Goal: Information Seeking & Learning: Check status

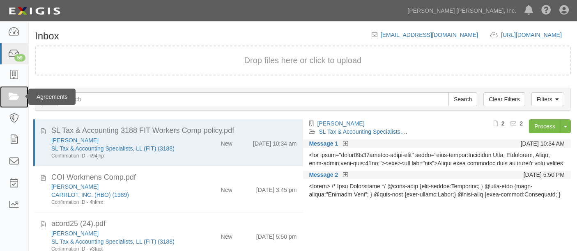
click at [14, 98] on icon at bounding box center [13, 96] width 11 height 9
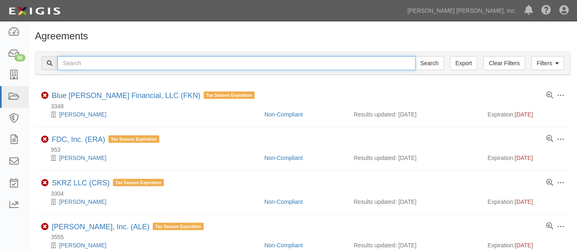
click at [144, 64] on input "text" at bounding box center [236, 63] width 358 height 14
type input "f"
type input "g & a diversified"
click at [415, 56] on input "Search" at bounding box center [429, 63] width 29 height 14
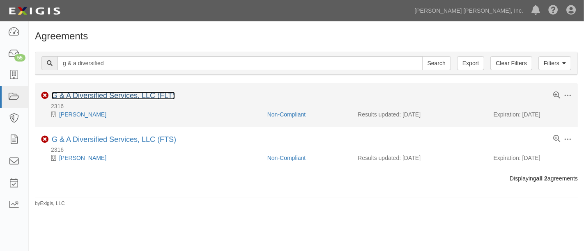
click at [114, 98] on link "G & A Diversified Services, LLC (FLT)" at bounding box center [113, 96] width 123 height 8
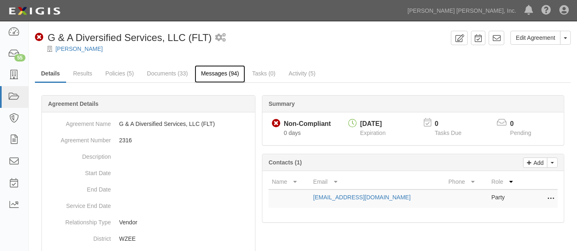
click at [216, 72] on link "Messages (94)" at bounding box center [220, 74] width 50 height 18
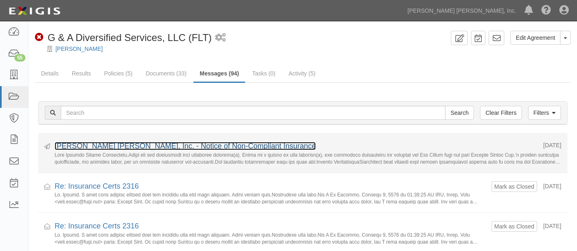
click at [192, 148] on link "[PERSON_NAME] [PERSON_NAME], Inc. - Notice of Non-Compliant Insurance" at bounding box center [185, 146] width 261 height 8
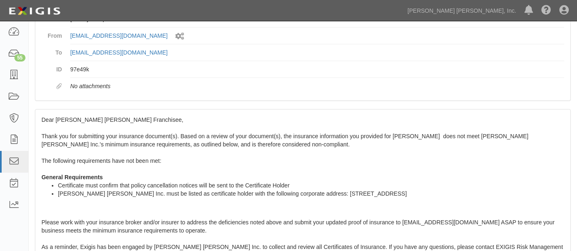
scroll to position [79, 0]
